Goal: Find specific page/section: Find specific page/section

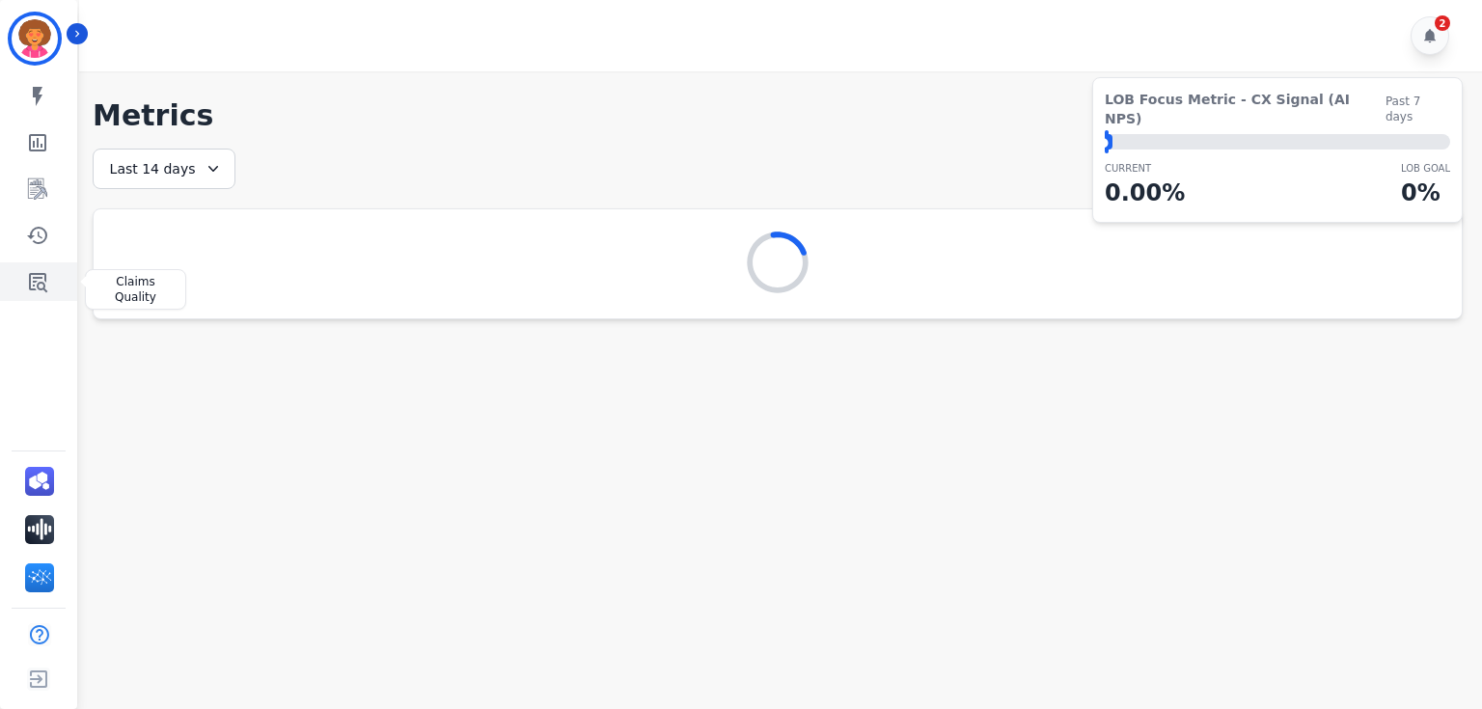
click at [44, 285] on icon "Sidebar" at bounding box center [37, 281] width 23 height 23
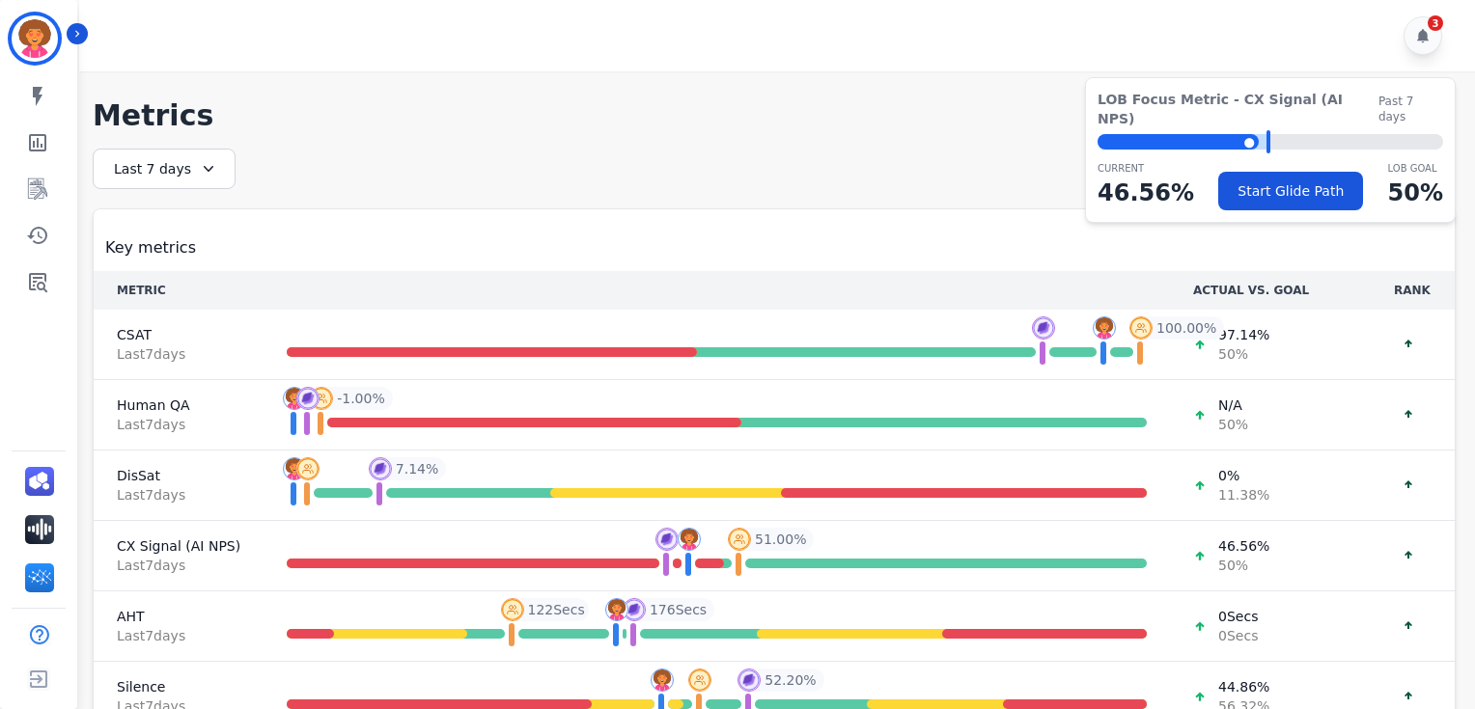
click at [24, 301] on div "[PERSON_NAME] ID: Tasia_Smith My skills My Metrics Interaction Mining Coaching …" at bounding box center [38, 354] width 77 height 709
click at [32, 290] on icon "Sidebar" at bounding box center [37, 281] width 23 height 23
